Goal: Task Accomplishment & Management: Use online tool/utility

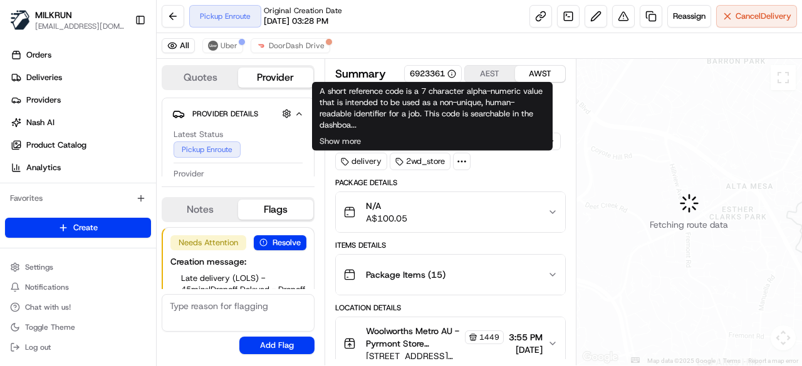
scroll to position [54, 0]
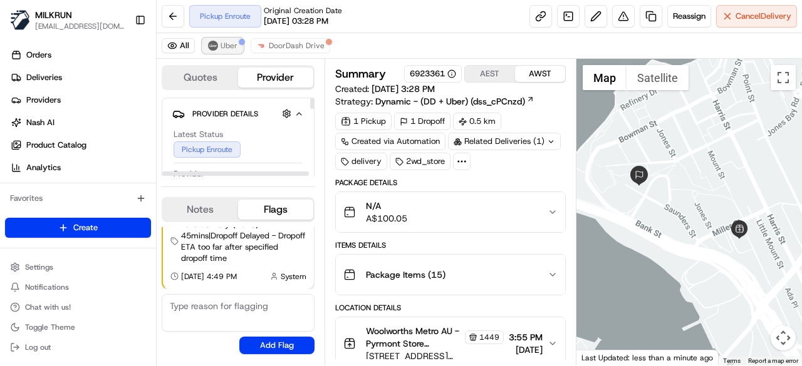
click at [218, 42] on button "Uber" at bounding box center [222, 45] width 41 height 15
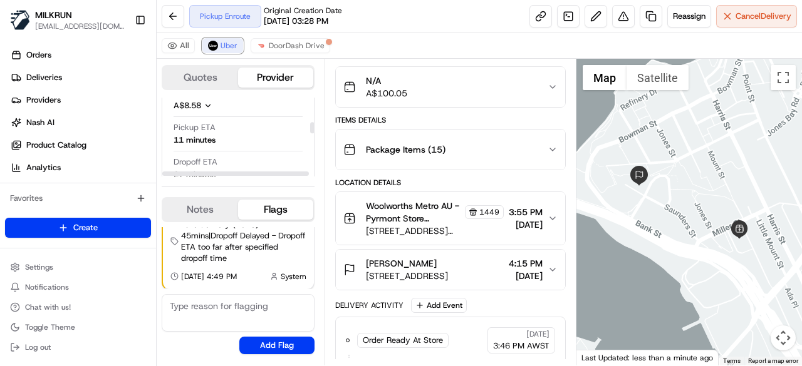
scroll to position [251, 0]
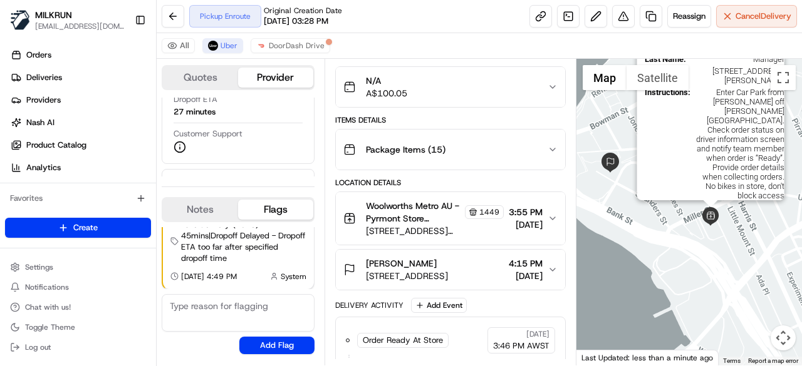
drag, startPoint x: 740, startPoint y: 235, endPoint x: 701, endPoint y: 213, distance: 44.6
click at [701, 217] on img at bounding box center [710, 216] width 19 height 19
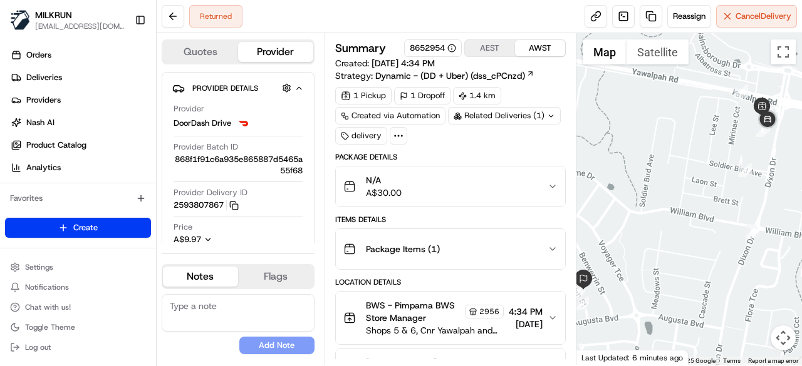
drag, startPoint x: 748, startPoint y: 180, endPoint x: 691, endPoint y: 193, distance: 57.9
click at [692, 199] on div at bounding box center [689, 199] width 226 height 333
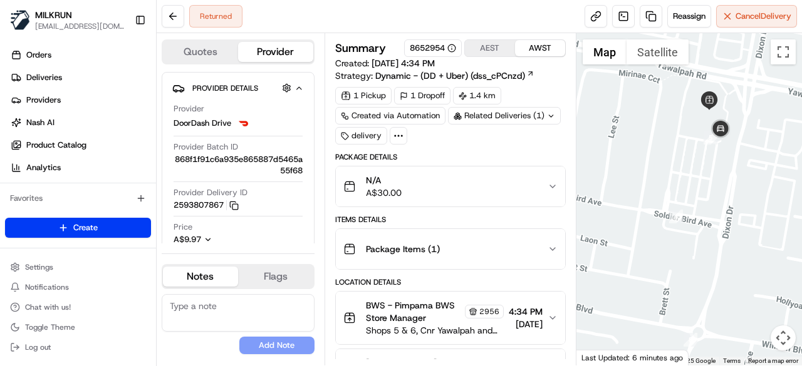
drag, startPoint x: 733, startPoint y: 175, endPoint x: 721, endPoint y: 183, distance: 13.5
click at [721, 183] on div at bounding box center [689, 199] width 226 height 333
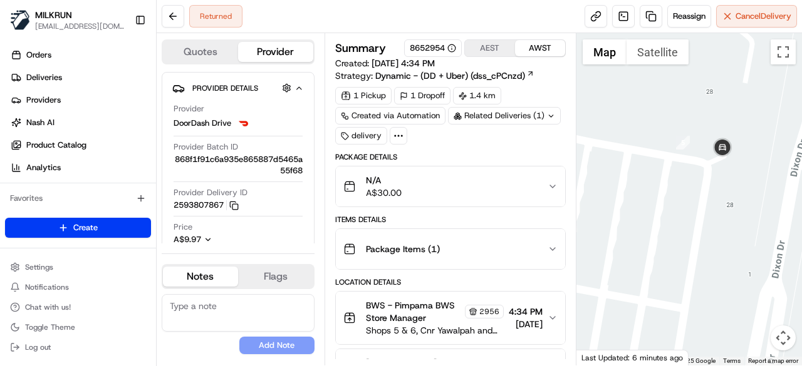
drag, startPoint x: 696, startPoint y: 182, endPoint x: 680, endPoint y: 202, distance: 26.7
click at [680, 202] on div at bounding box center [689, 199] width 226 height 333
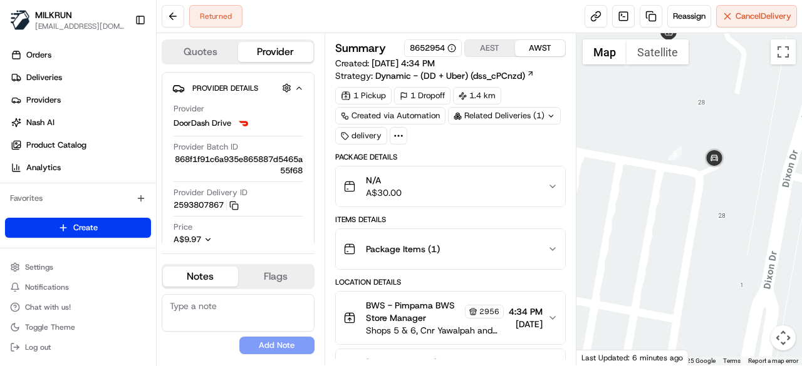
scroll to position [63, 0]
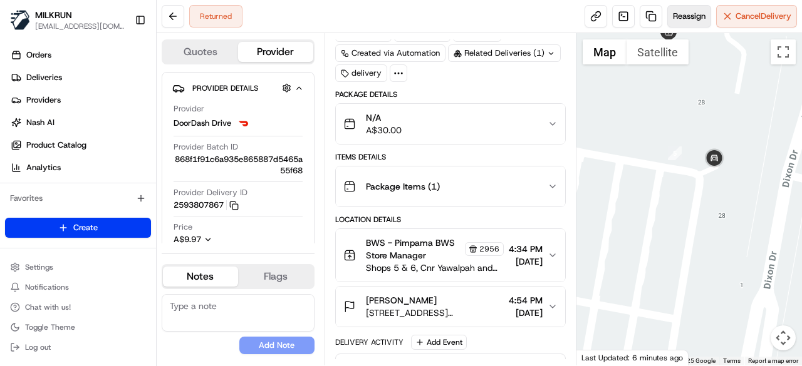
click at [671, 7] on button "Reassign" at bounding box center [689, 16] width 44 height 23
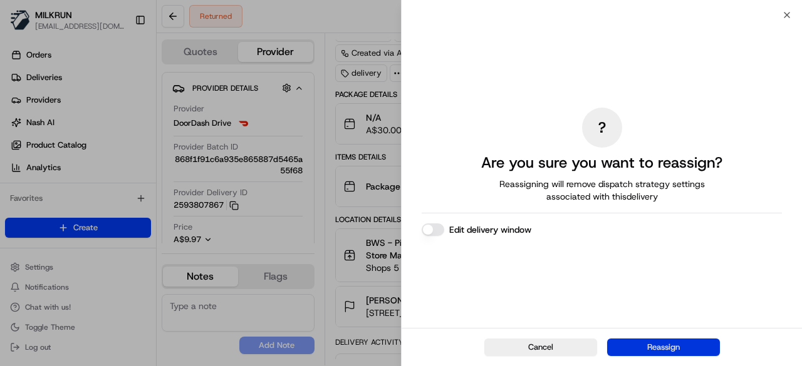
click at [673, 341] on button "Reassign" at bounding box center [663, 348] width 113 height 18
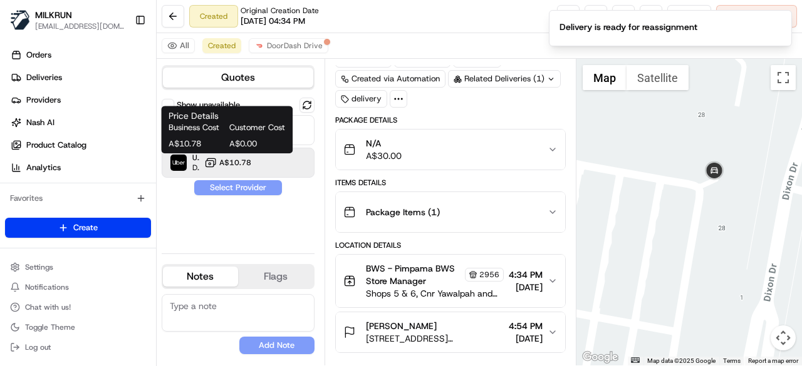
click at [238, 167] on span "A$10.78" at bounding box center [235, 163] width 32 height 10
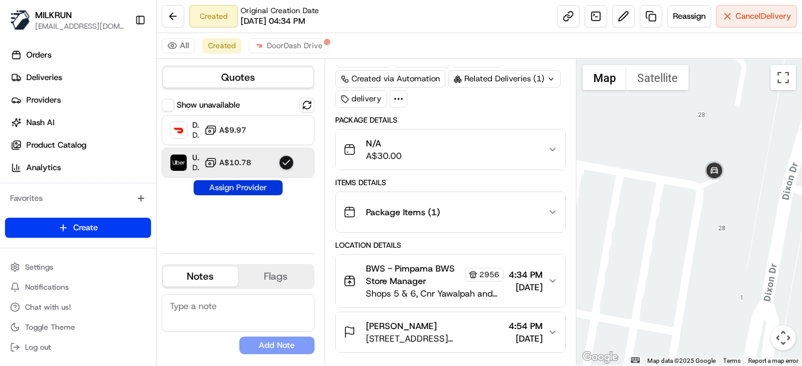
click at [249, 183] on button "Assign Provider" at bounding box center [238, 187] width 89 height 15
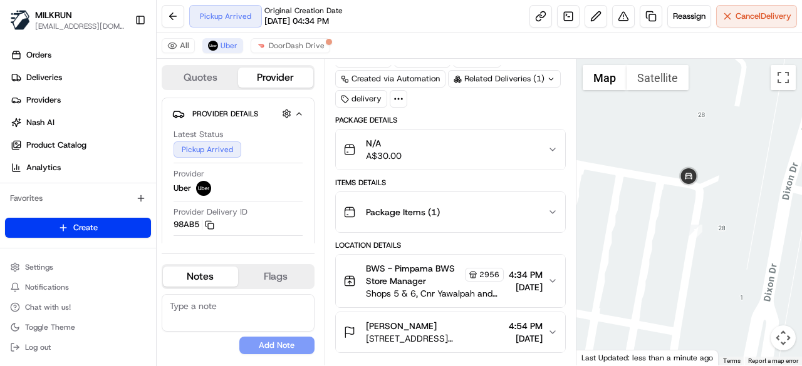
click at [192, 18] on div "Pickup Arrived Original Creation Date 08/19/2025 04:34 PM" at bounding box center [265, 16] width 153 height 23
click at [173, 13] on button at bounding box center [173, 16] width 23 height 23
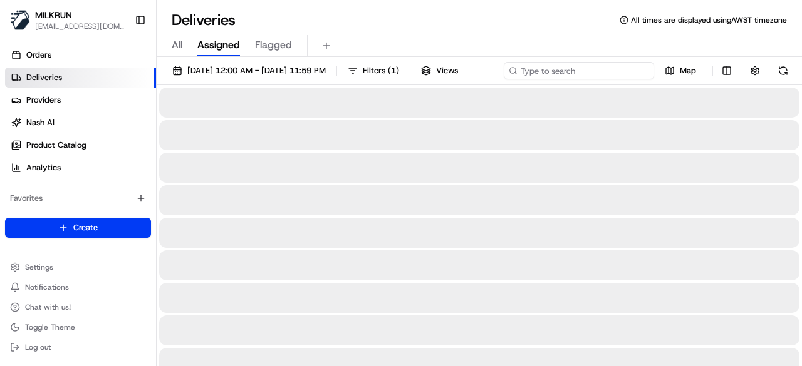
click at [573, 69] on div "19/08/2025 12:00 AM - 19/08/2025 11:59 PM Filters ( 1 ) Views Map" at bounding box center [479, 73] width 645 height 23
paste input "7ac9027c-819d-4393-a612-3d7027d63cbc"
type input "7ac9027c-819d-4393-a612-3d7027d63cbc"
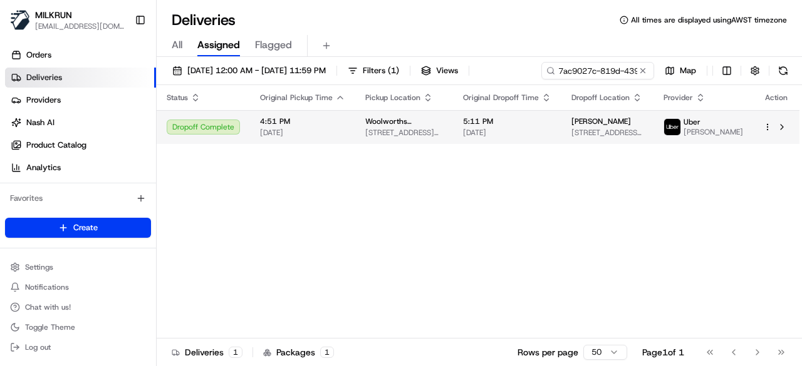
click at [470, 153] on div "Status Original Pickup Time Pickup Location Original Dropoff Time Dropoff Locat…" at bounding box center [478, 212] width 643 height 254
click at [453, 135] on td "Woolworths Supermarket AU - Coburg Hills 153 - 167 Elizabeth St, Coburg North, …" at bounding box center [404, 127] width 98 height 34
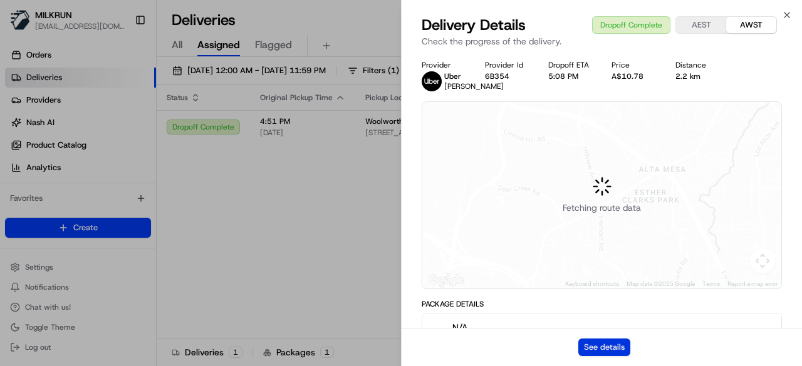
click at [601, 353] on button "See details" at bounding box center [604, 348] width 52 height 18
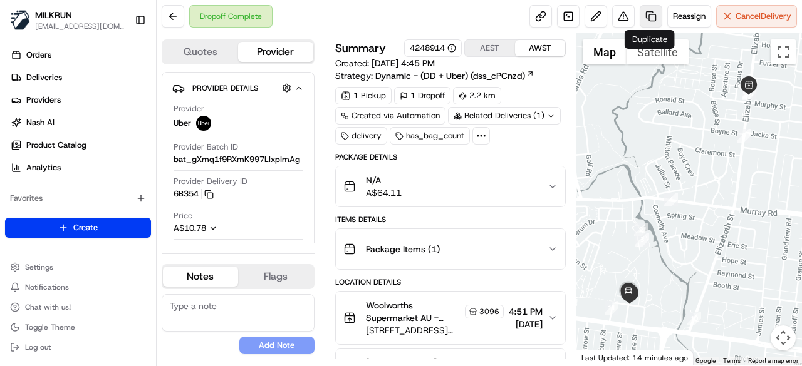
click at [650, 13] on link at bounding box center [650, 16] width 23 height 23
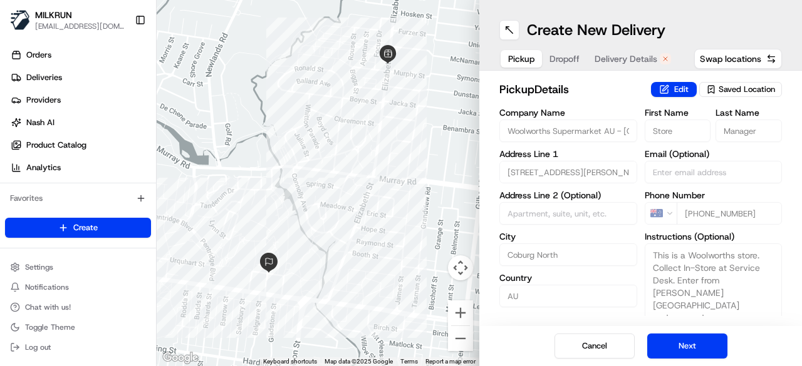
click at [630, 55] on span "Delivery Details" at bounding box center [625, 59] width 63 height 13
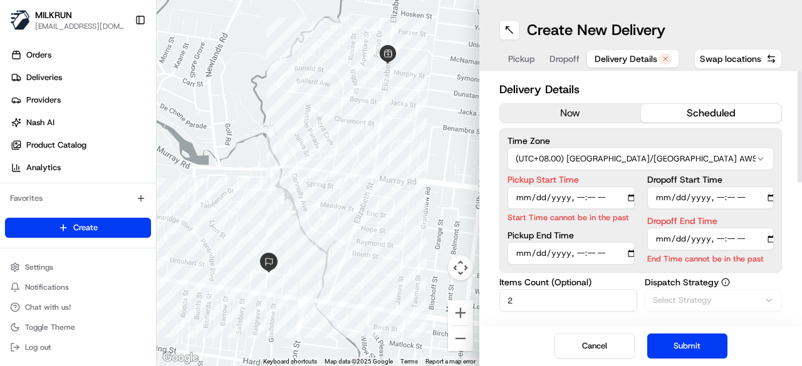
click at [577, 101] on div "Delivery Details now scheduled Time Zone (UTC+08.00) [GEOGRAPHIC_DATA]/[GEOGRAP…" at bounding box center [640, 350] width 282 height 539
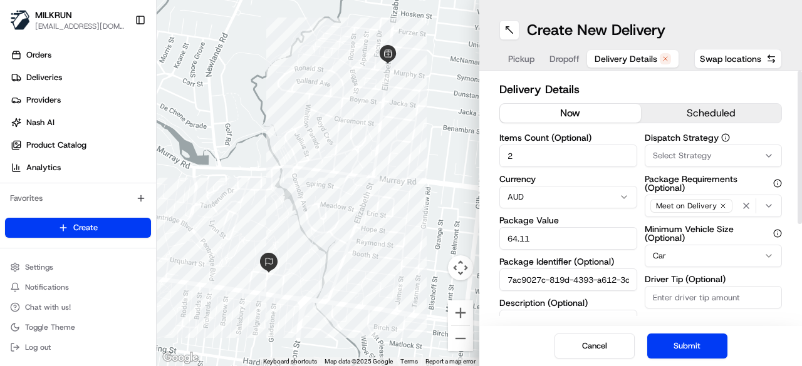
click at [582, 113] on button "now" at bounding box center [570, 113] width 141 height 19
click at [691, 346] on button "Submit" at bounding box center [687, 346] width 80 height 25
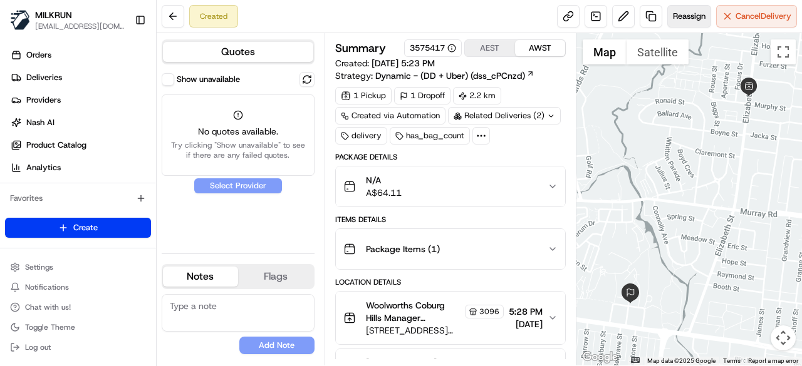
click at [679, 9] on button "Reassign" at bounding box center [689, 16] width 44 height 23
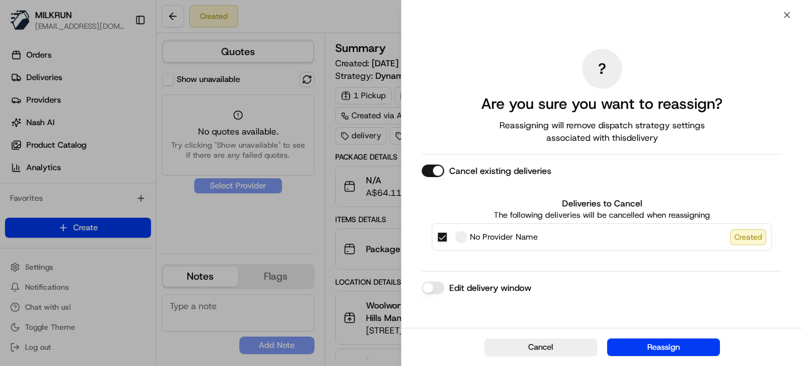
click at [653, 349] on button "Reassign" at bounding box center [663, 348] width 113 height 18
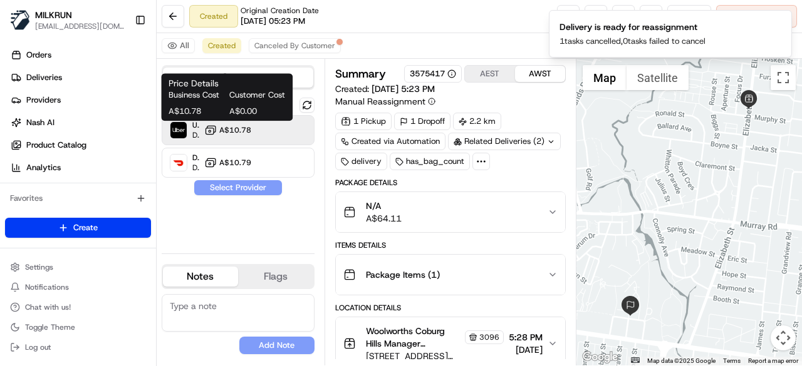
click at [238, 126] on span "A$10.78" at bounding box center [235, 130] width 32 height 10
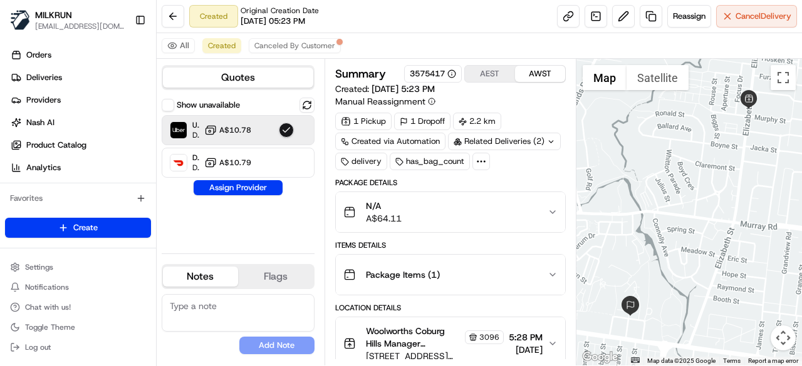
click at [247, 186] on button "Assign Provider" at bounding box center [238, 187] width 89 height 15
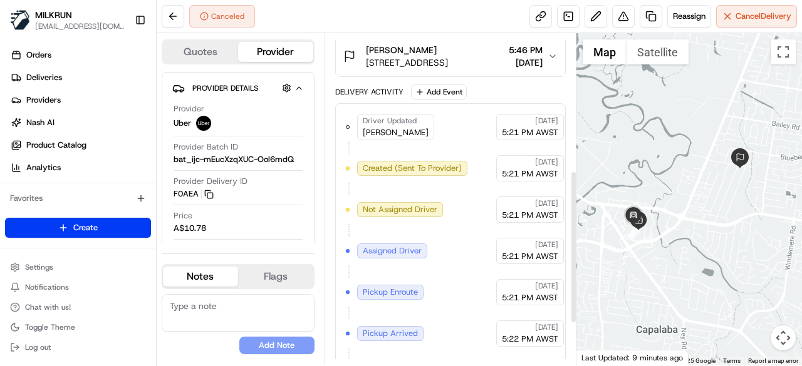
scroll to position [251, 0]
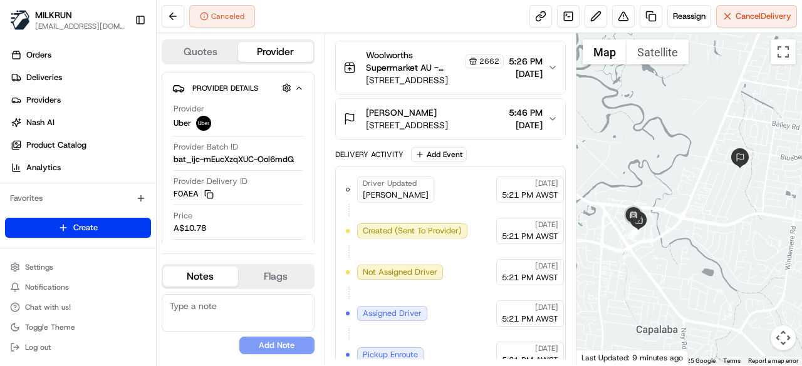
drag, startPoint x: 433, startPoint y: 101, endPoint x: 359, endPoint y: 108, distance: 74.3
click at [369, 104] on button "Josie Nicholls 35 Daveson Rd, Capalaba, QLD 4157, AU 5:46 PM 19/08/2025" at bounding box center [450, 119] width 229 height 40
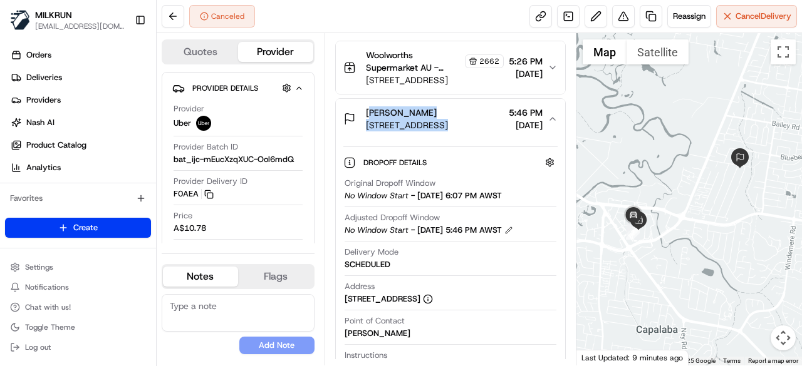
drag, startPoint x: 359, startPoint y: 109, endPoint x: 435, endPoint y: 116, distance: 75.5
click at [435, 116] on div "Josie Nicholls 35 Daveson Rd, Capalaba, QLD 4157, AU" at bounding box center [395, 118] width 105 height 25
click at [443, 106] on div "Josie Nicholls" at bounding box center [407, 112] width 82 height 13
click at [359, 99] on button "Josie Nicholls 35 Daveson Rd, Capalaba, QLD 4157, AU 5:46 PM 19/08/2025" at bounding box center [450, 119] width 229 height 40
click at [448, 113] on div "Josie Nicholls" at bounding box center [407, 112] width 82 height 13
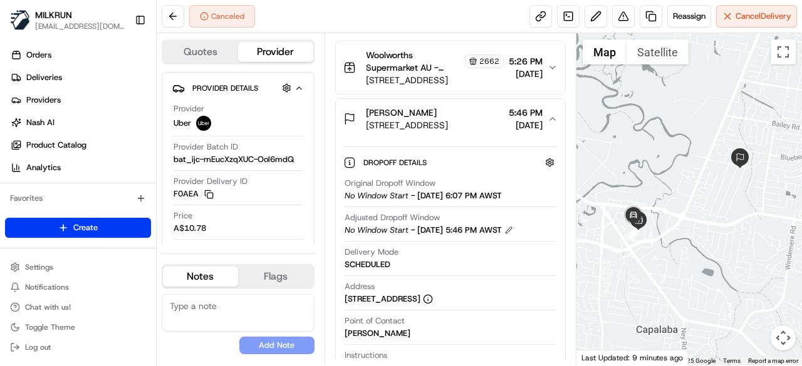
drag, startPoint x: 425, startPoint y: 108, endPoint x: 363, endPoint y: 112, distance: 62.1
click at [363, 112] on div "Josie Nicholls 35 Daveson Rd, Capalaba, QLD 4157, AU" at bounding box center [395, 118] width 105 height 25
copy span "Josie Nicholls"
click at [673, 23] on button "Reassign" at bounding box center [689, 16] width 44 height 23
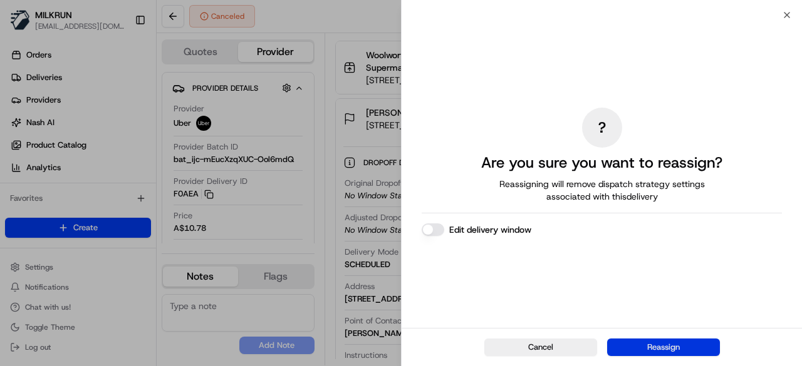
click at [660, 344] on button "Reassign" at bounding box center [663, 348] width 113 height 18
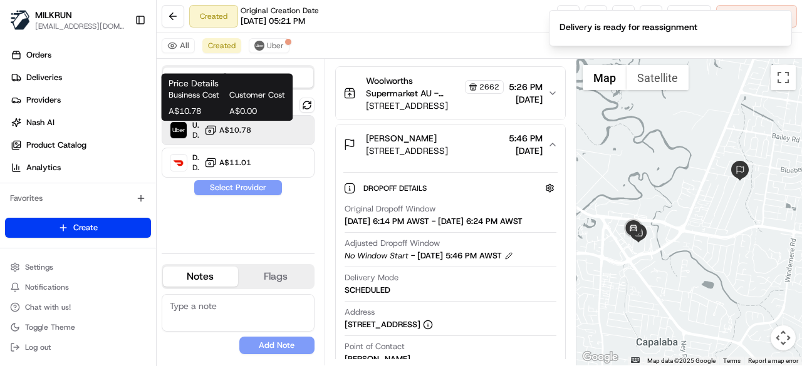
click at [223, 133] on span "A$10.78" at bounding box center [235, 130] width 32 height 10
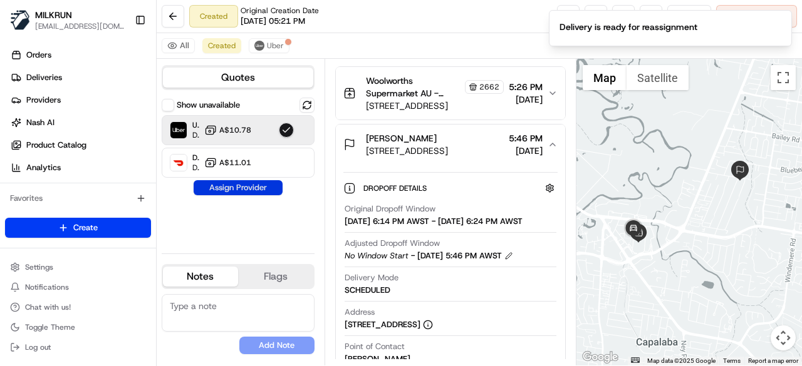
click at [240, 183] on button "Assign Provider" at bounding box center [238, 187] width 89 height 15
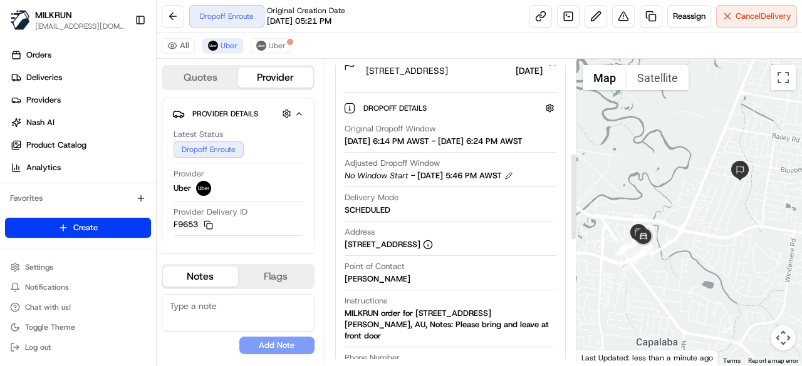
scroll to position [313, 0]
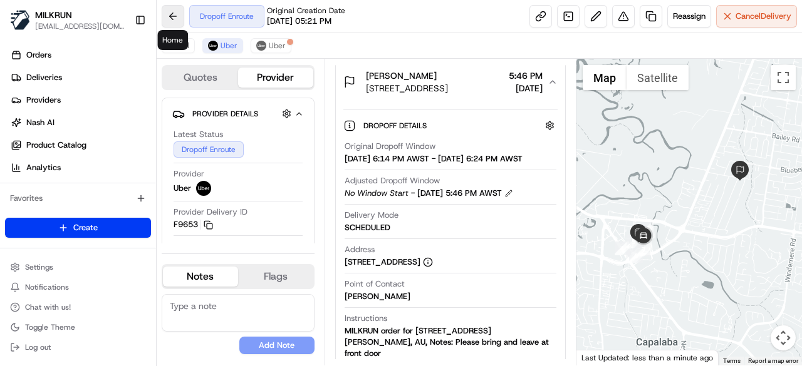
click at [173, 21] on button at bounding box center [173, 16] width 23 height 23
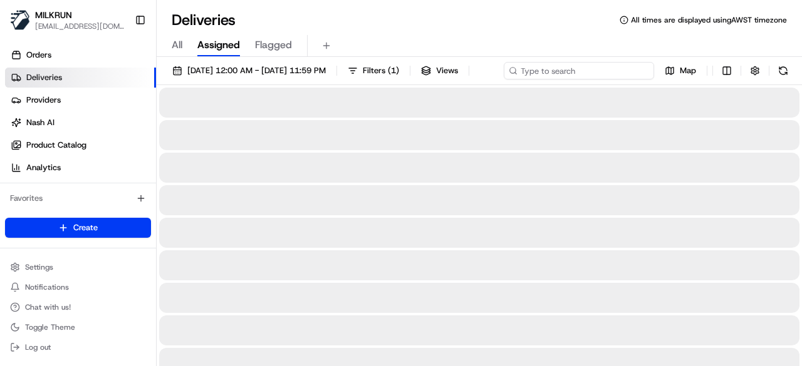
click at [588, 76] on div "19/08/2025 12:00 AM - 19/08/2025 11:59 PM Filters ( 1 ) Views Map" at bounding box center [479, 73] width 645 height 23
paste input "598bd66d-ae3f-43a1-9359-bbd35bd56be5"
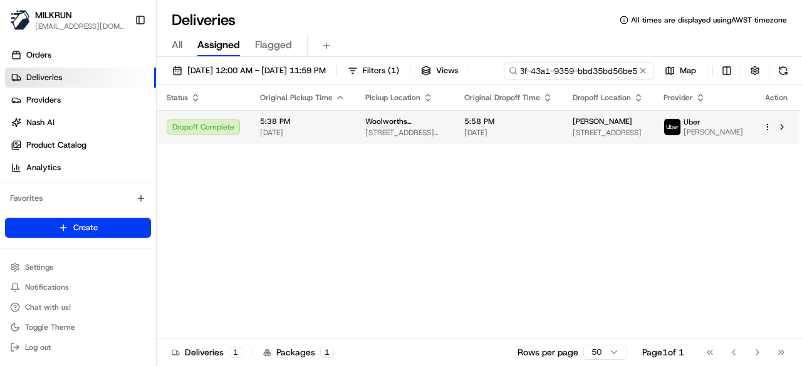
type input "598bd66d-ae3f-43a1-9359-bbd35bd56be5"
click at [552, 144] on td "5:58 PM 19/08/2025" at bounding box center [508, 127] width 108 height 34
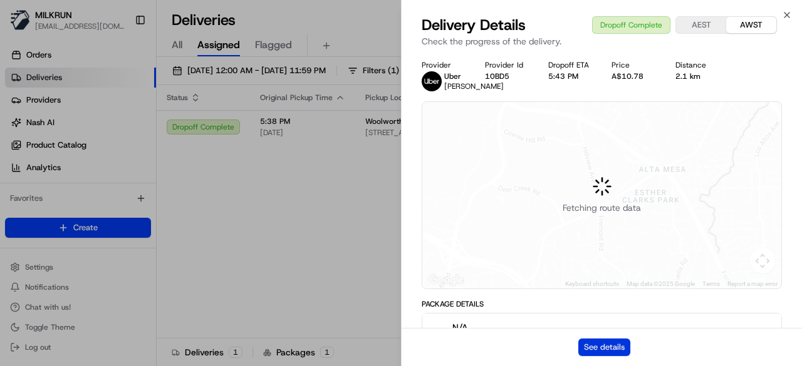
click at [621, 344] on button "See details" at bounding box center [604, 348] width 52 height 18
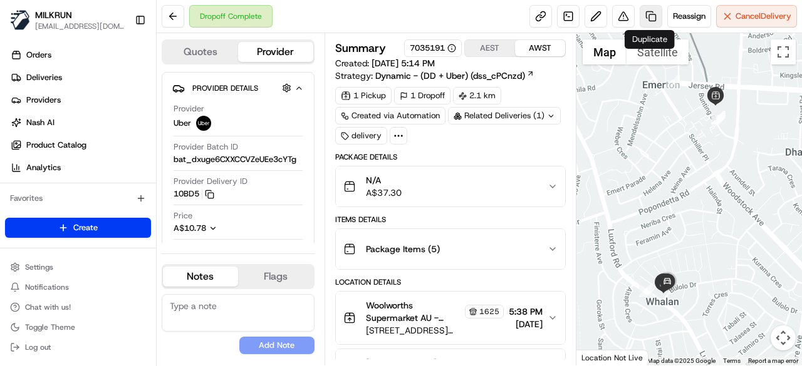
click at [652, 13] on link at bounding box center [650, 16] width 23 height 23
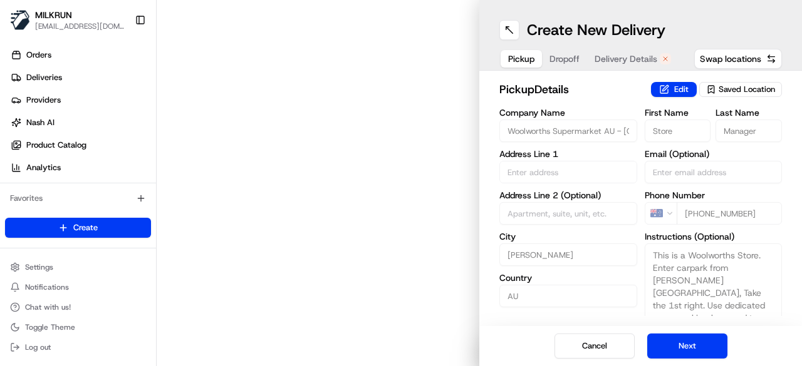
type input "[STREET_ADDRESS]"
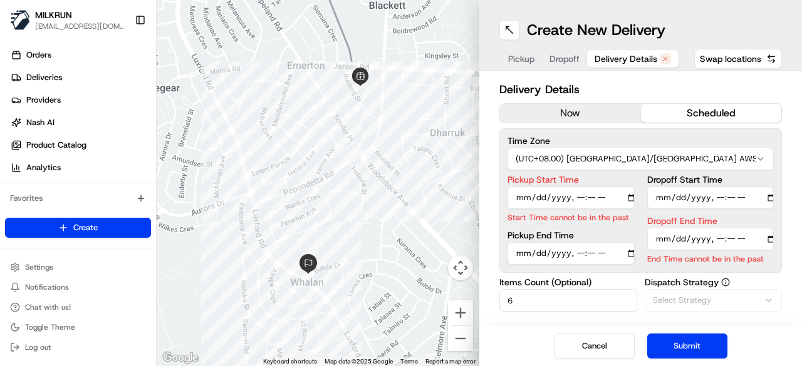
drag, startPoint x: 610, startPoint y: 58, endPoint x: 599, endPoint y: 98, distance: 41.6
click at [608, 58] on span "Delivery Details" at bounding box center [625, 59] width 63 height 13
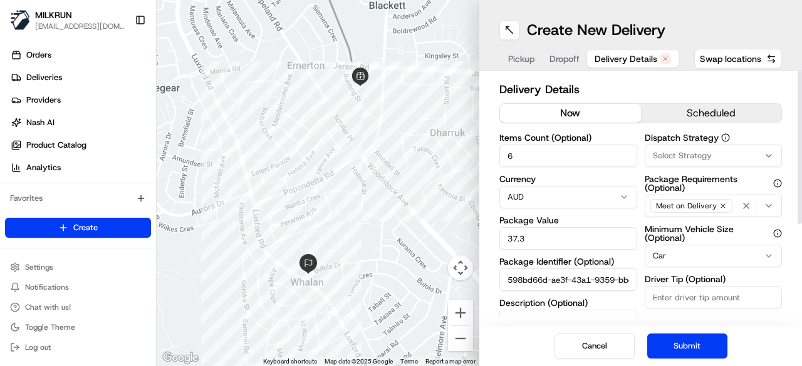
click at [593, 112] on button "now" at bounding box center [570, 113] width 141 height 19
click at [689, 348] on button "Submit" at bounding box center [687, 346] width 80 height 25
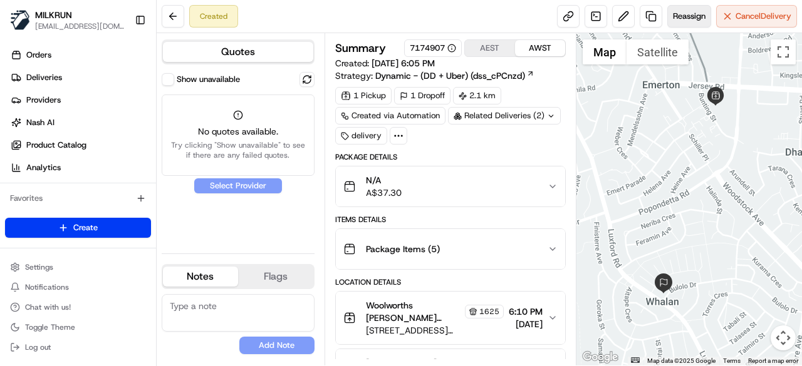
click at [690, 12] on span "Reassign" at bounding box center [689, 16] width 33 height 11
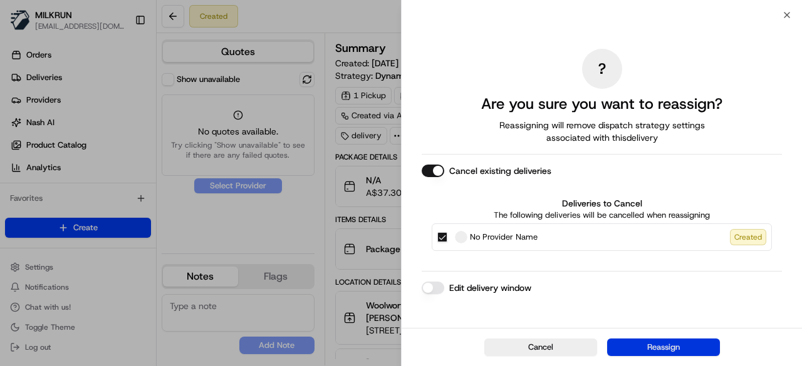
click at [643, 347] on button "Reassign" at bounding box center [663, 348] width 113 height 18
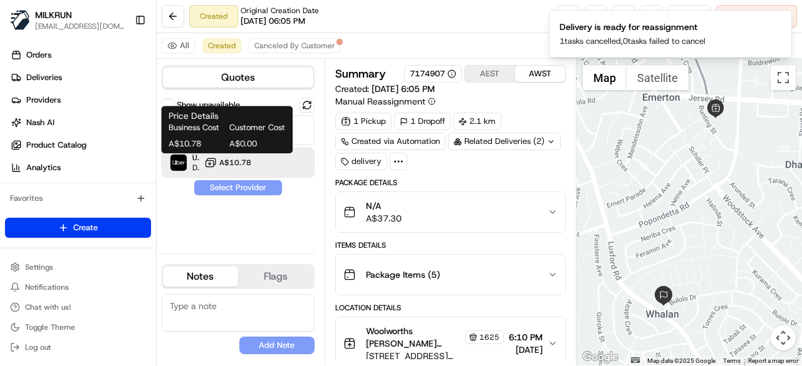
click at [223, 160] on span "A$10.78" at bounding box center [235, 163] width 32 height 10
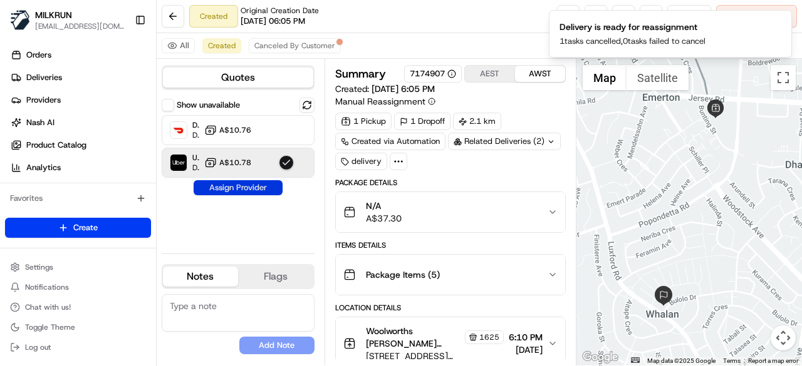
click at [238, 181] on button "Assign Provider" at bounding box center [238, 187] width 89 height 15
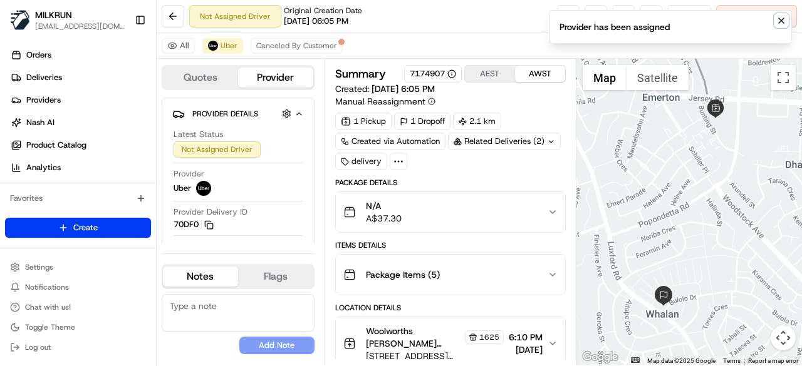
click at [777, 22] on icon "Notifications (F8)" at bounding box center [781, 21] width 10 height 10
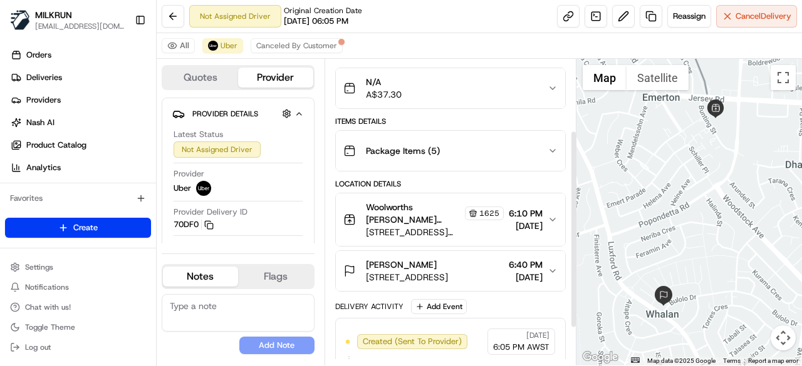
scroll to position [125, 0]
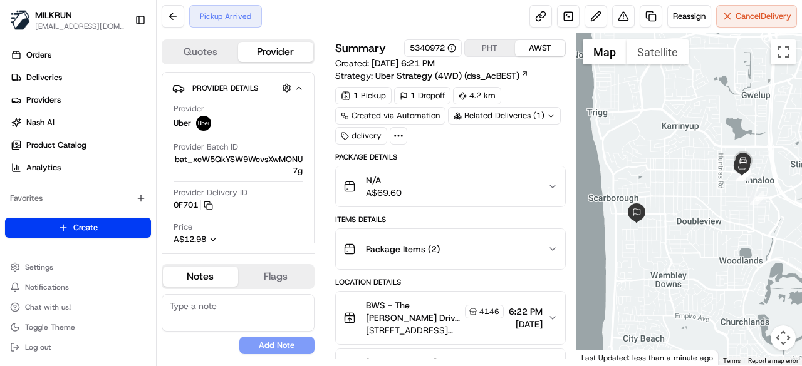
click at [748, 29] on div "Pickup Arrived Reassign Cancel Delivery" at bounding box center [479, 16] width 645 height 33
click at [740, 31] on div "Pickup Arrived Reassign Cancel Delivery" at bounding box center [479, 16] width 645 height 33
click at [740, 19] on span "Cancel Delivery" at bounding box center [763, 16] width 56 height 11
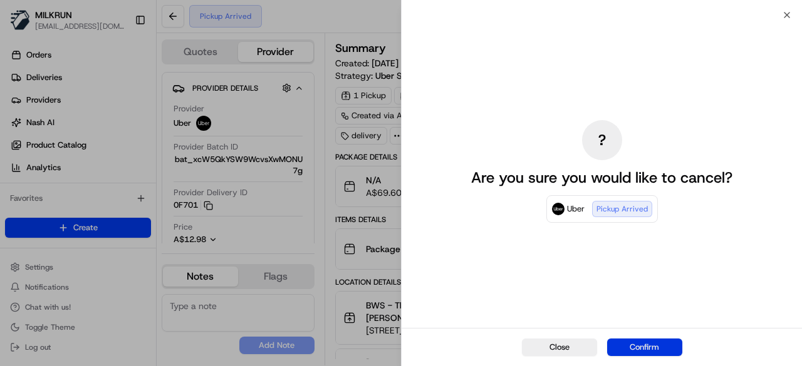
click at [676, 352] on button "Confirm" at bounding box center [644, 348] width 75 height 18
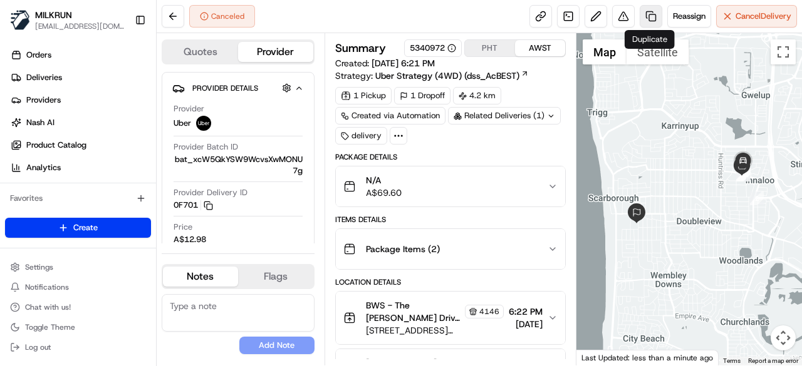
click at [659, 14] on link at bounding box center [650, 16] width 23 height 23
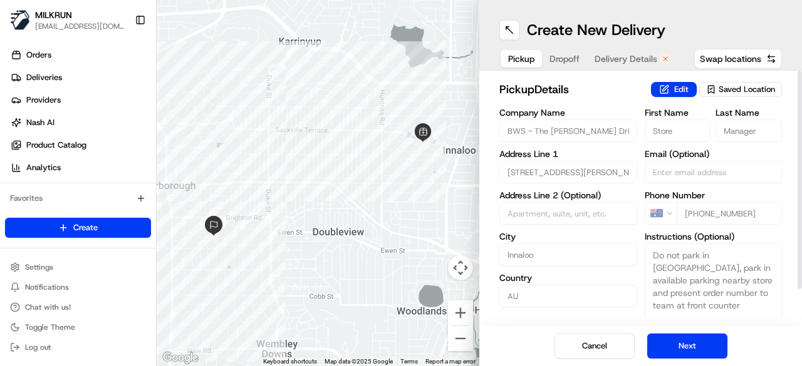
click at [616, 56] on span "Delivery Details" at bounding box center [625, 59] width 63 height 13
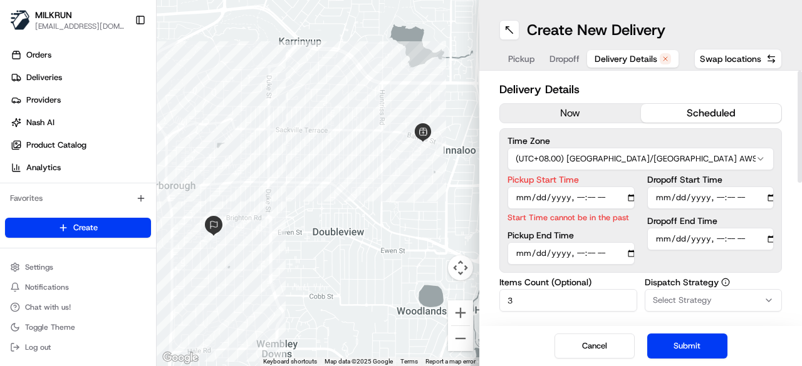
click at [581, 112] on button "now" at bounding box center [570, 113] width 141 height 19
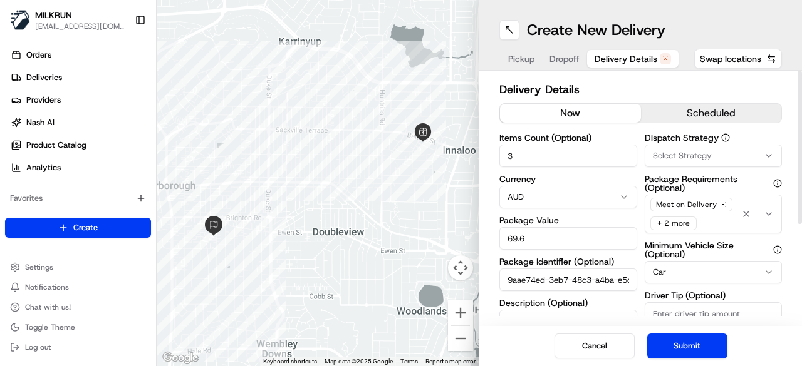
click at [564, 71] on div "Delivery Details now scheduled Items Count (Optional) 3 Currency AUD Package Va…" at bounding box center [640, 199] width 323 height 256
click at [566, 59] on span "Dropoff" at bounding box center [564, 59] width 30 height 13
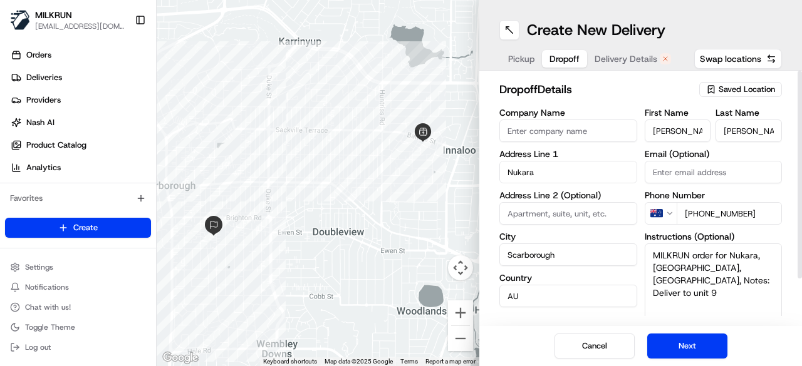
click at [559, 140] on input "Company Name" at bounding box center [568, 131] width 138 height 23
click at [520, 211] on input at bounding box center [568, 213] width 138 height 23
click at [531, 167] on input "Nukara" at bounding box center [568, 172] width 138 height 23
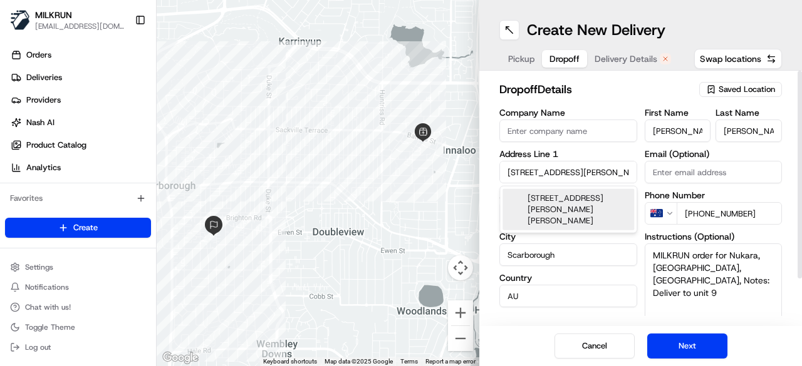
click at [586, 225] on div "Company Name Address Line 1 6/54 [PERSON_NAME] St, Sca Address Line 2 (Optional…" at bounding box center [568, 239] width 138 height 263
click at [585, 167] on input "[STREET_ADDRESS][PERSON_NAME]" at bounding box center [568, 172] width 138 height 23
click at [589, 192] on div "[STREET_ADDRESS][PERSON_NAME][PERSON_NAME]" at bounding box center [568, 209] width 132 height 41
type input "[STREET_ADDRESS][PERSON_NAME][PERSON_NAME]"
type input "6"
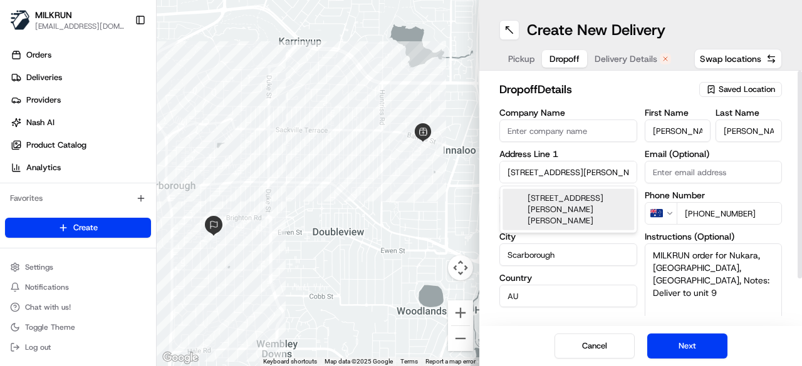
type input "[GEOGRAPHIC_DATA]"
type input "[STREET_ADDRESS][PERSON_NAME]"
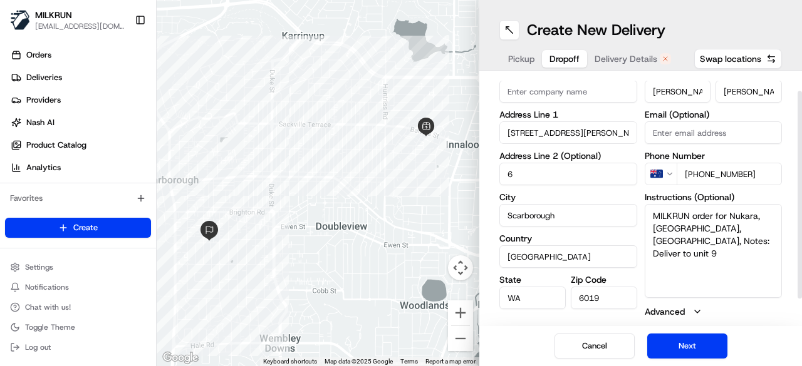
scroll to position [54, 0]
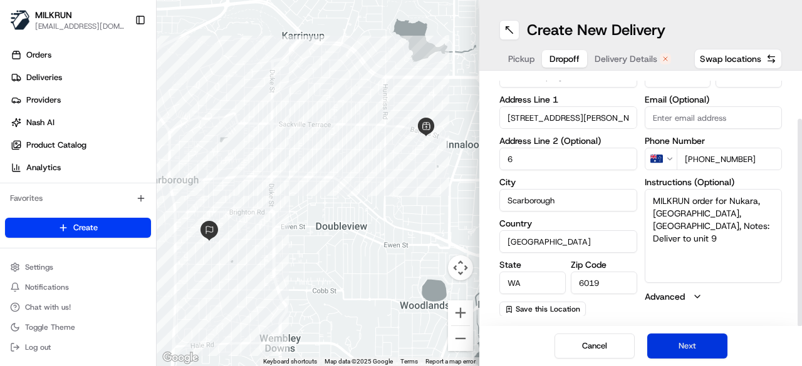
click at [688, 349] on button "Next" at bounding box center [687, 346] width 80 height 25
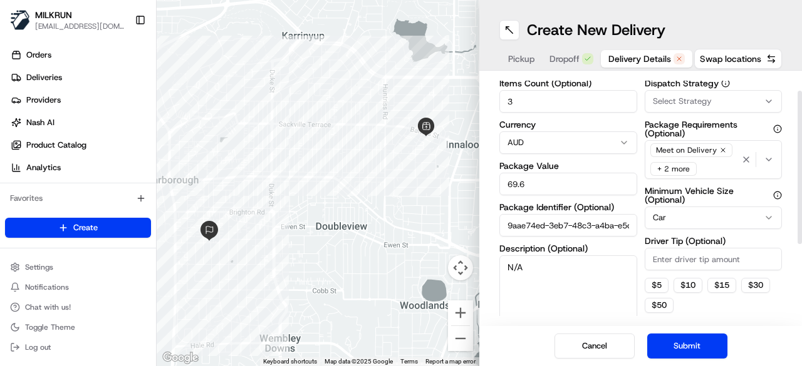
scroll to position [0, 0]
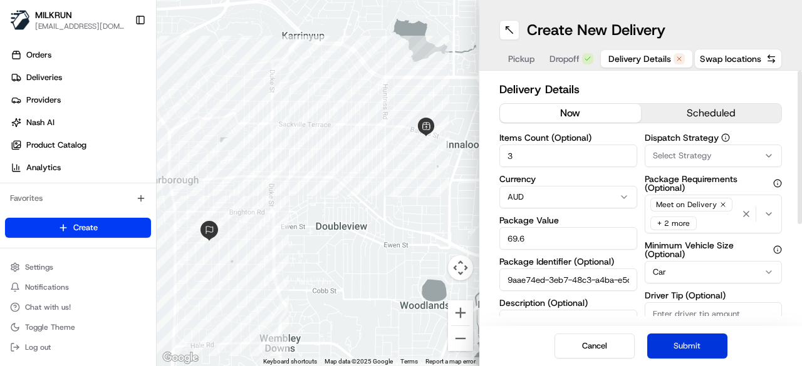
click at [691, 345] on button "Submit" at bounding box center [687, 346] width 80 height 25
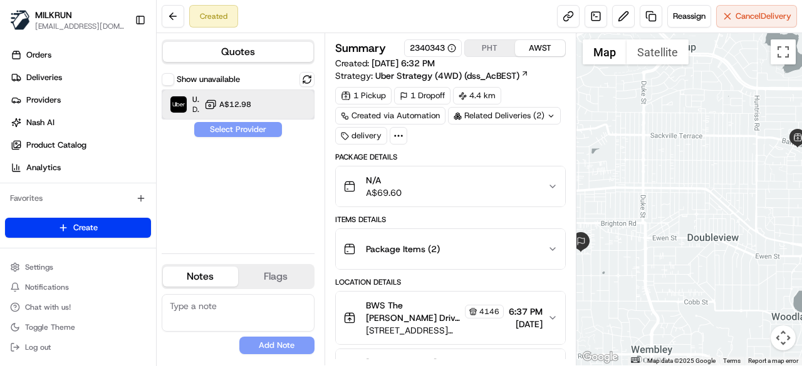
click at [264, 103] on div "Uber Dropoff ETA 24 minutes A$12.98" at bounding box center [238, 105] width 153 height 30
click at [259, 125] on button "Assign Provider" at bounding box center [238, 129] width 89 height 15
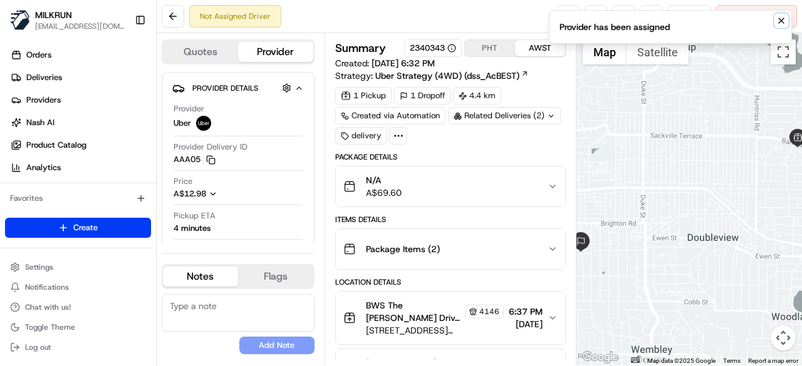
click at [782, 23] on icon "Notifications (F8)" at bounding box center [781, 21] width 10 height 10
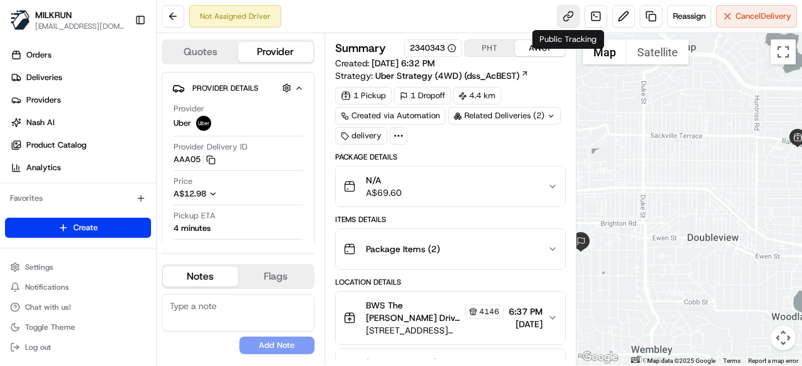
click at [570, 16] on link at bounding box center [568, 16] width 23 height 23
